Goal: Transaction & Acquisition: Purchase product/service

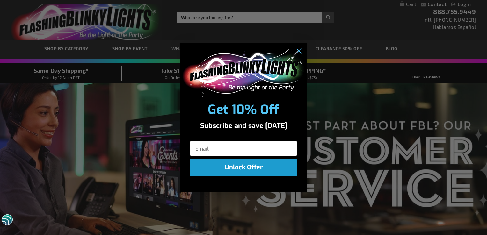
click at [196, 147] on input "Email" at bounding box center [243, 148] width 107 height 16
type input "arlinesig@verizon.net"
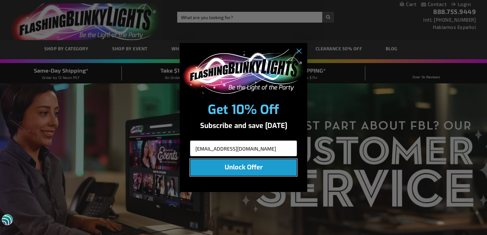
click at [214, 170] on button "Unlock Offer" at bounding box center [243, 167] width 107 height 17
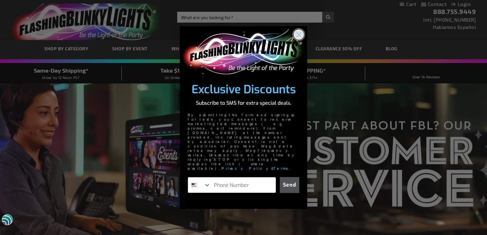
click at [298, 40] on circle "Close dialog" at bounding box center [298, 34] width 11 height 11
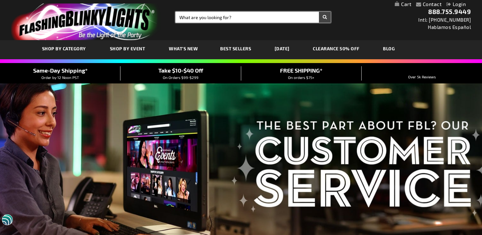
click at [181, 16] on input "Search" at bounding box center [252, 17] width 155 height 11
type input "cowboy hats"
click at [319, 12] on button "Search" at bounding box center [325, 17] width 12 height 11
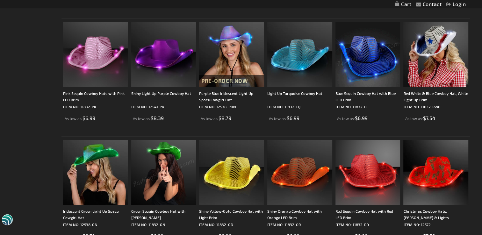
scroll to position [382, 0]
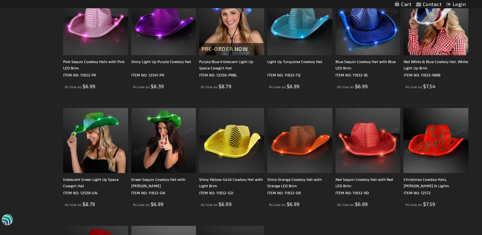
click at [429, 150] on img at bounding box center [435, 140] width 65 height 65
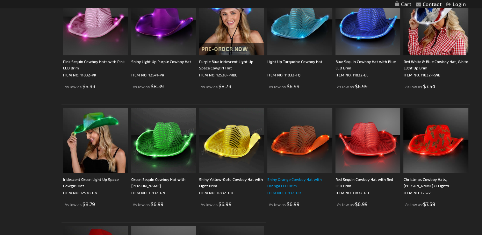
scroll to position [382, 0]
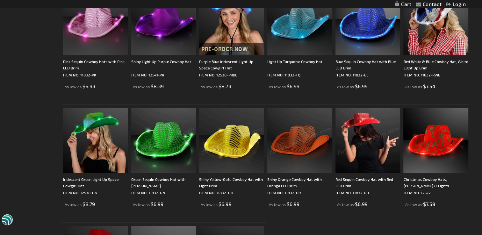
click at [363, 159] on img at bounding box center [367, 140] width 65 height 65
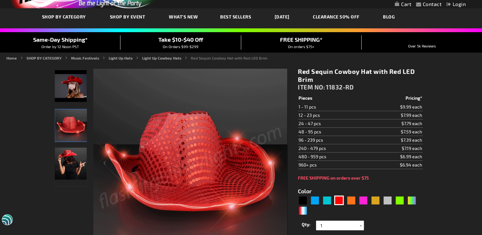
click at [70, 162] on img "Female wearing Red Sequin Cowboy Hat With LED Brim" at bounding box center [71, 164] width 32 height 32
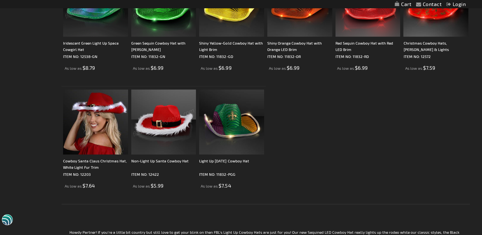
scroll to position [541, 0]
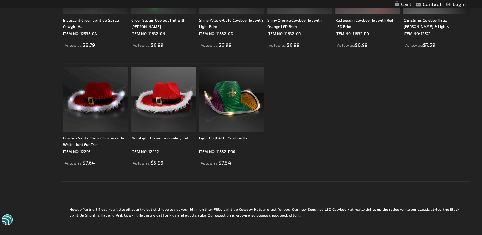
click at [91, 118] on img at bounding box center [95, 99] width 65 height 65
